Goal: Task Accomplishment & Management: Use online tool/utility

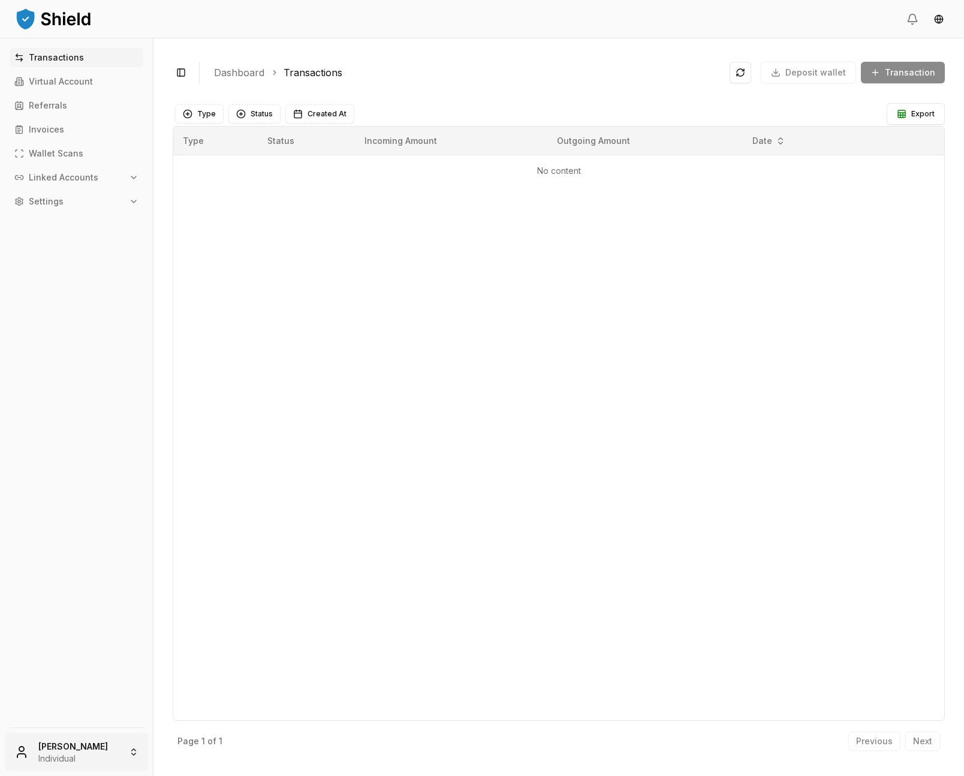
click at [77, 756] on html "Transactions Virtual Account Referrals Invoices Wallet Scans Linked Accounts Se…" at bounding box center [482, 388] width 964 height 776
click at [75, 662] on div "Bello Labs Inc." at bounding box center [76, 668] width 137 height 19
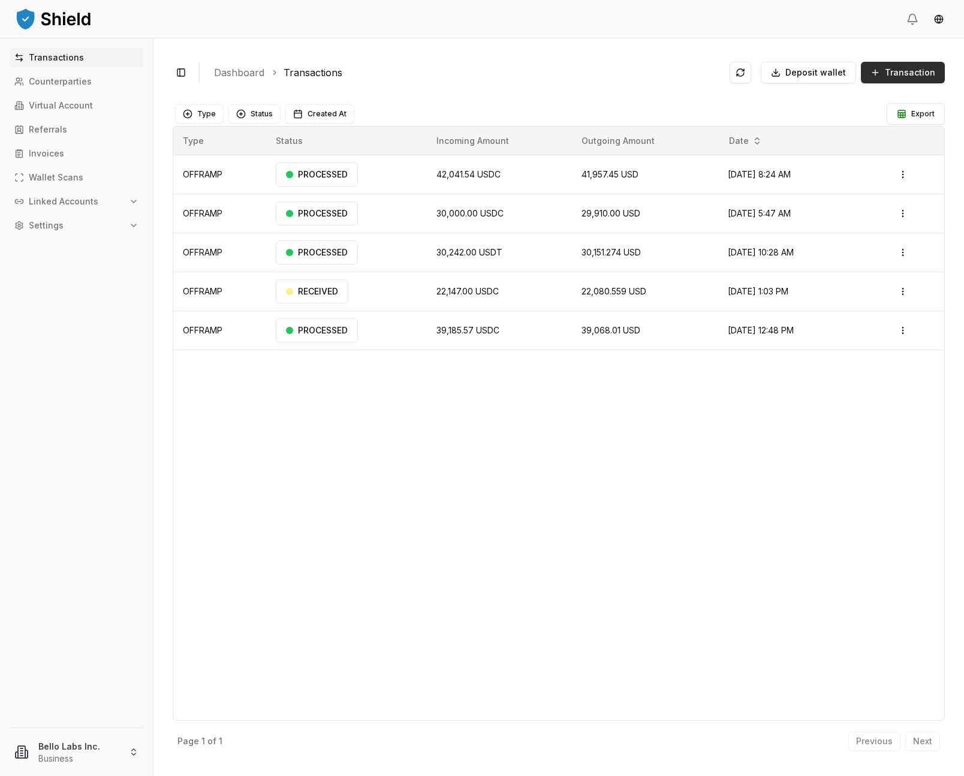
click at [898, 78] on span "Transaction" at bounding box center [910, 73] width 50 height 12
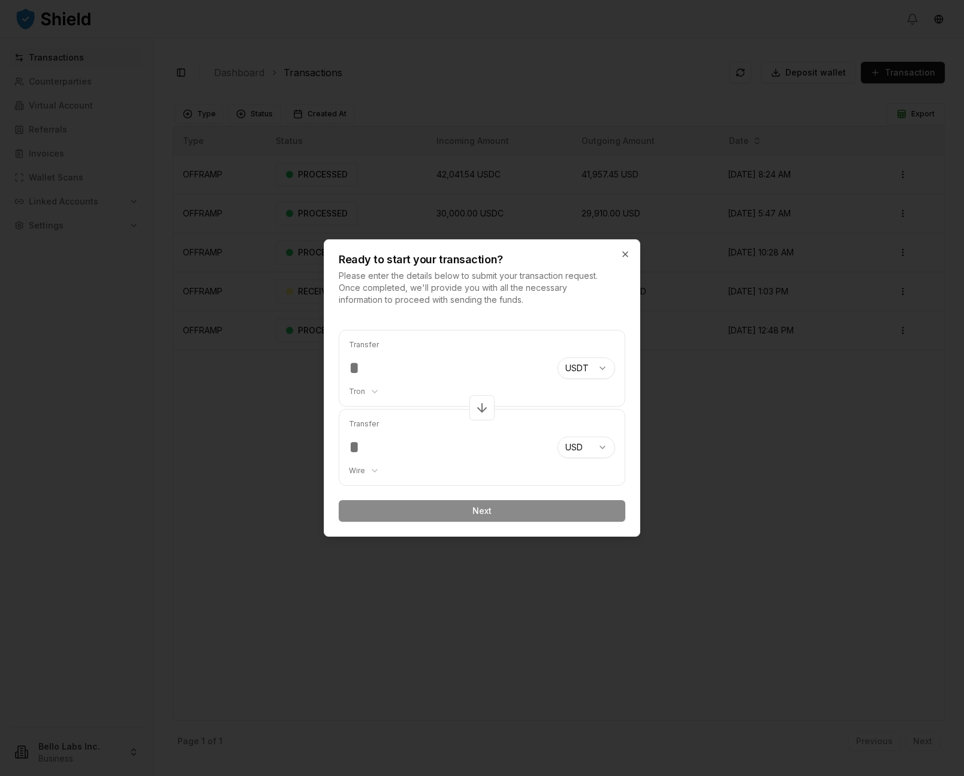
click at [570, 371] on body "Transactions Counterparties Virtual Account Referrals Invoices Wallet Scans Lin…" at bounding box center [482, 388] width 964 height 776
click at [551, 366] on body "Transactions Counterparties Virtual Account Referrals Invoices Wallet Scans Lin…" at bounding box center [482, 388] width 964 height 776
click at [568, 366] on body "Transactions Counterparties Virtual Account Referrals Invoices Wallet Scans Lin…" at bounding box center [482, 388] width 964 height 776
select select "****"
click at [572, 437] on body "Transactions Counterparties Virtual Account Referrals Invoices Wallet Scans Lin…" at bounding box center [482, 388] width 964 height 776
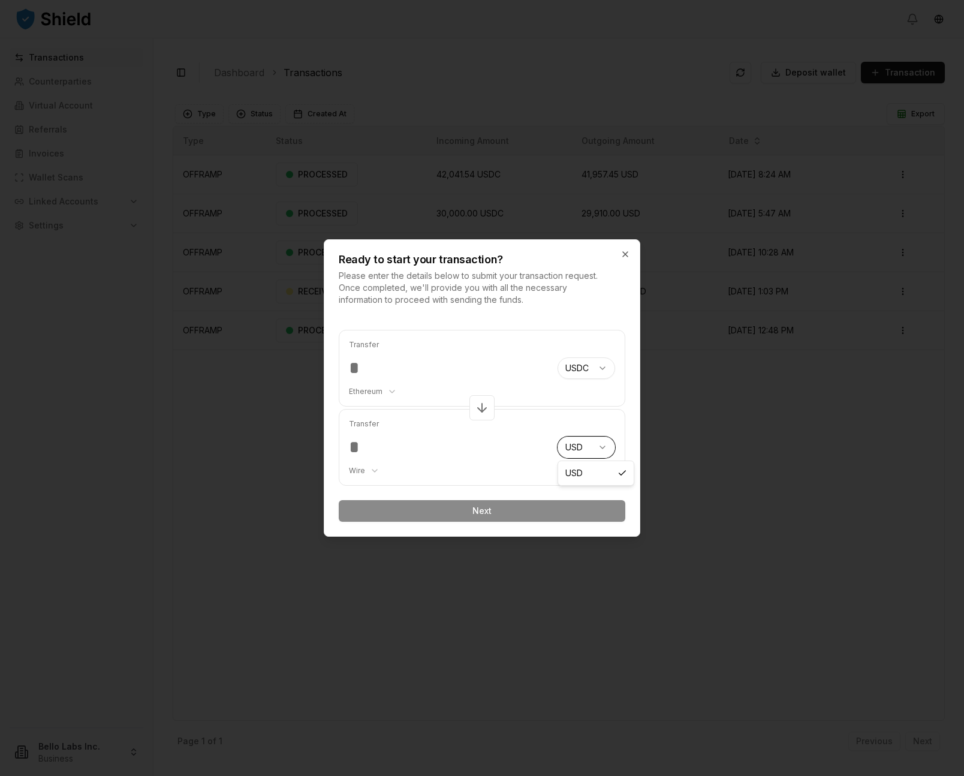
drag, startPoint x: 538, startPoint y: 436, endPoint x: 445, endPoint y: 382, distance: 107.4
click at [538, 436] on body "Transactions Counterparties Virtual Account Referrals Invoices Wallet Scans Lin…" at bounding box center [482, 388] width 964 height 776
click at [408, 370] on input "number" at bounding box center [448, 368] width 199 height 22
click at [376, 395] on div "Transfer Ethereum ******** ******** *******" at bounding box center [448, 368] width 199 height 76
click at [375, 393] on body "Transactions Counterparties Virtual Account Referrals Invoices Wallet Scans Lin…" at bounding box center [482, 388] width 964 height 776
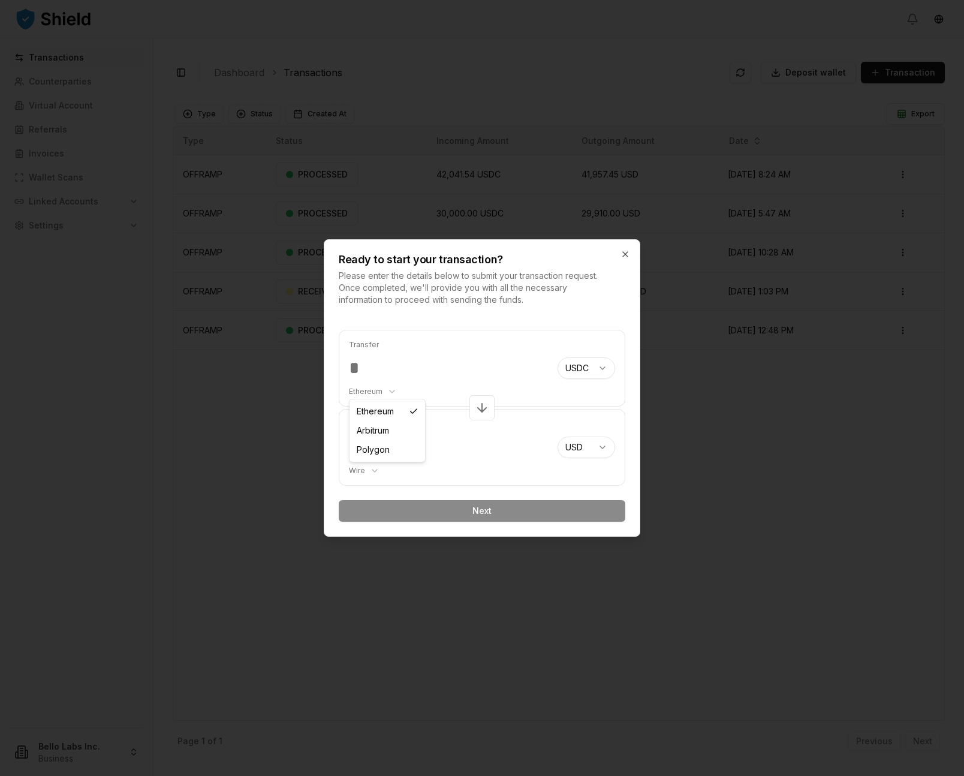
click at [381, 375] on body "Transactions Counterparties Virtual Account Referrals Invoices Wallet Scans Lin…" at bounding box center [482, 388] width 964 height 776
click at [385, 390] on body "Transactions Counterparties Virtual Account Referrals Invoices Wallet Scans Lin…" at bounding box center [482, 388] width 964 height 776
select select "********"
click at [375, 375] on input "number" at bounding box center [448, 368] width 199 height 22
